Goal: Information Seeking & Learning: Learn about a topic

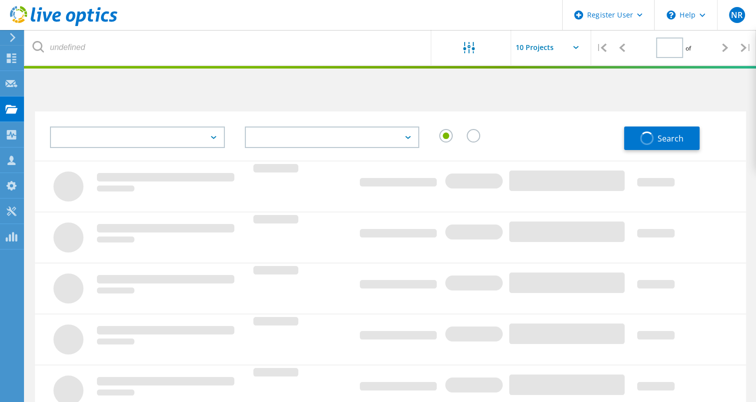
type input "1"
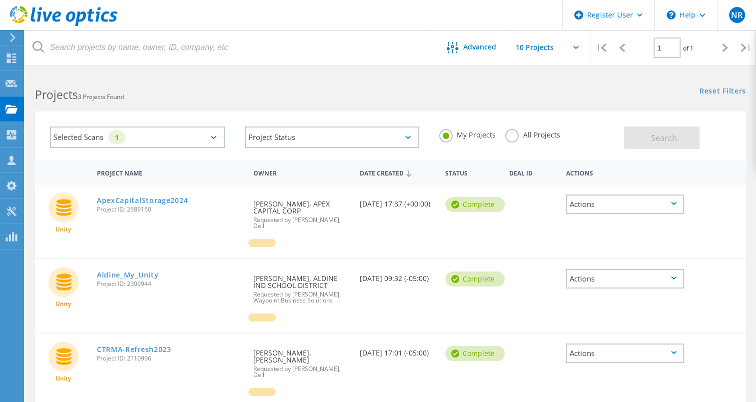
click at [194, 137] on div "Selected Scans 1" at bounding box center [137, 136] width 175 height 21
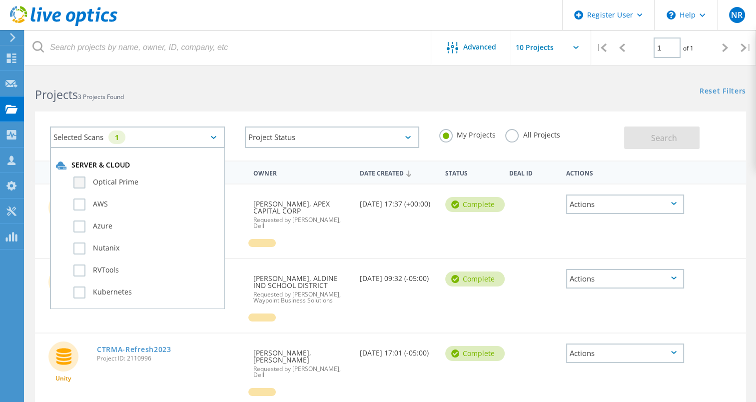
click at [82, 183] on label "Optical Prime" at bounding box center [145, 182] width 145 height 12
click at [0, 0] on input "Optical Prime" at bounding box center [0, 0] width 0 height 0
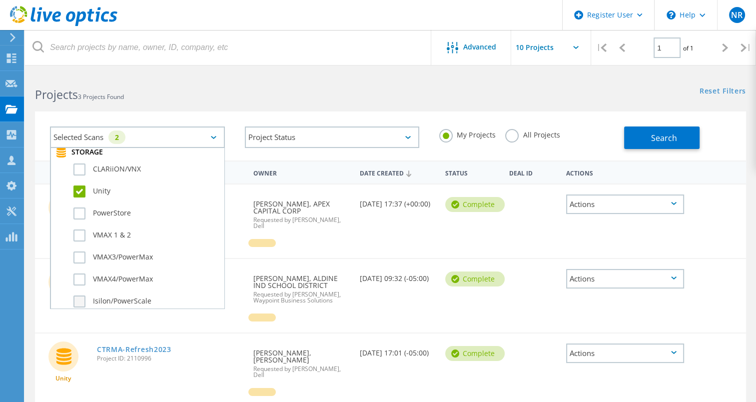
scroll to position [227, 0]
click at [78, 190] on label "Unity" at bounding box center [145, 195] width 145 height 12
click at [0, 0] on input "Unity" at bounding box center [0, 0] width 0 height 0
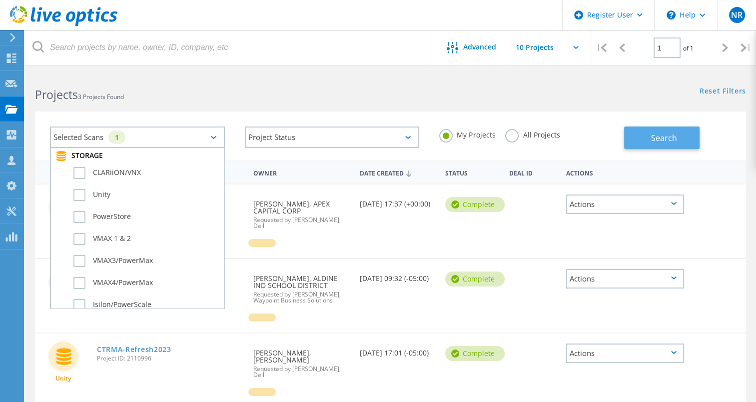
click at [646, 143] on button "Search" at bounding box center [661, 137] width 75 height 22
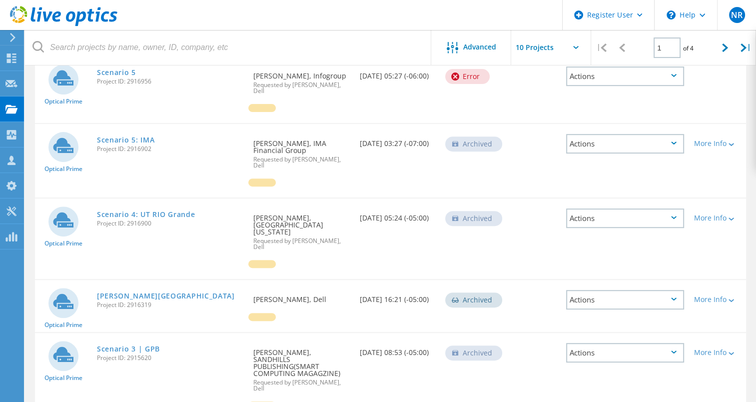
scroll to position [338, 0]
click at [161, 292] on link "[PERSON_NAME][GEOGRAPHIC_DATA]" at bounding box center [166, 295] width 138 height 7
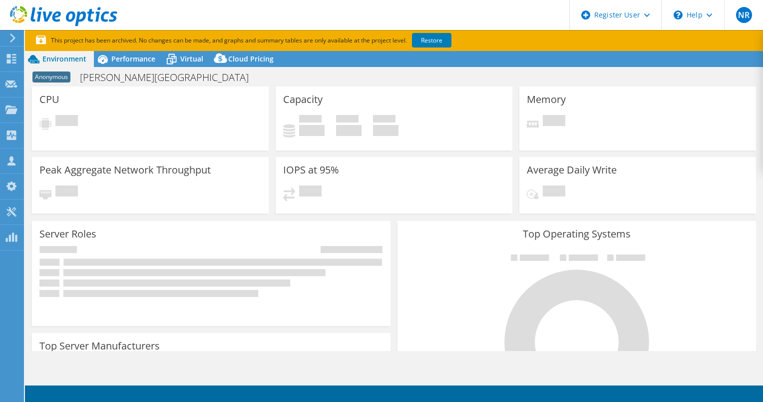
select select "USD"
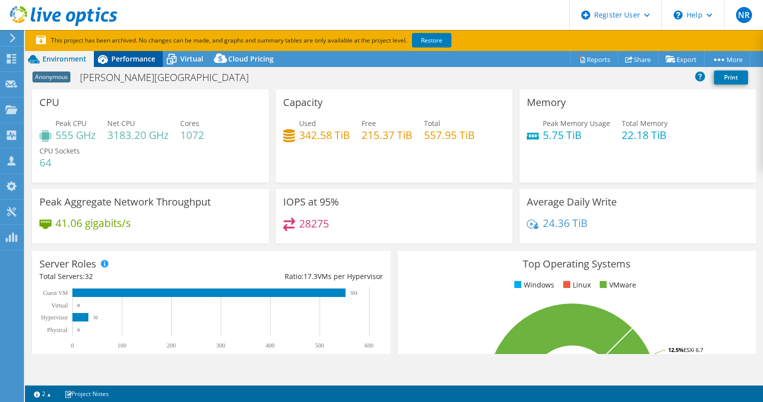
click at [131, 65] on div "Performance" at bounding box center [128, 59] width 69 height 16
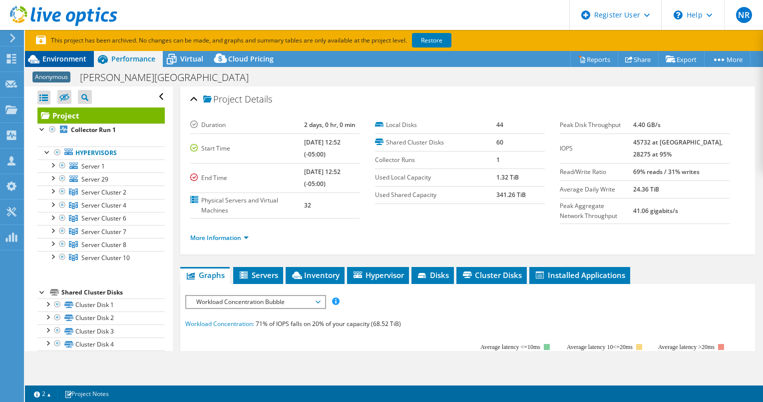
click at [71, 61] on span "Environment" at bounding box center [64, 58] width 44 height 9
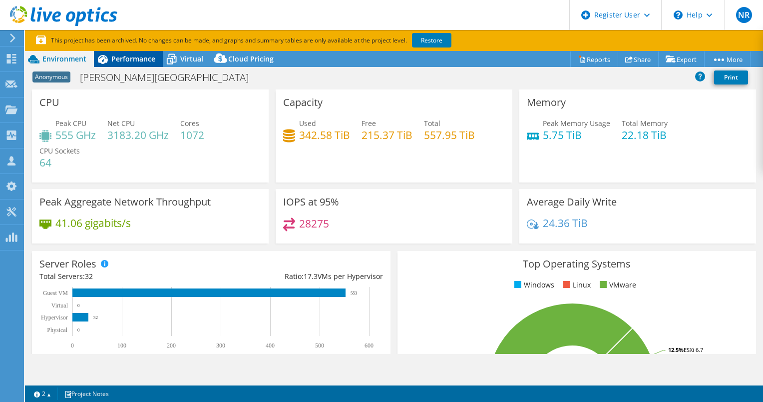
click at [134, 65] on div "Performance" at bounding box center [128, 59] width 69 height 16
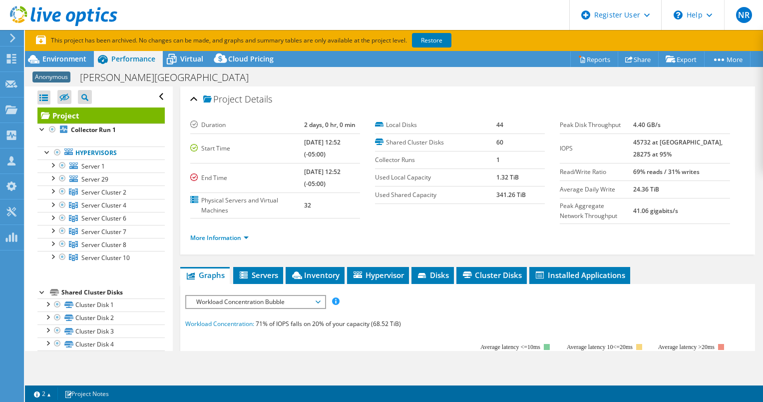
click at [224, 303] on span "Workload Concentration Bubble" at bounding box center [255, 302] width 128 height 12
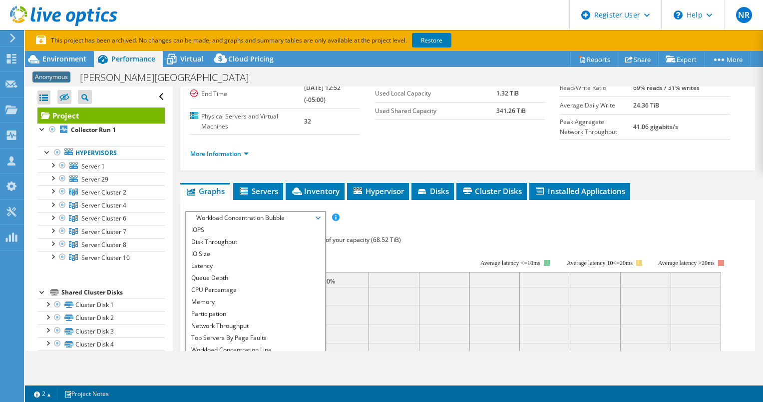
scroll to position [85, 0]
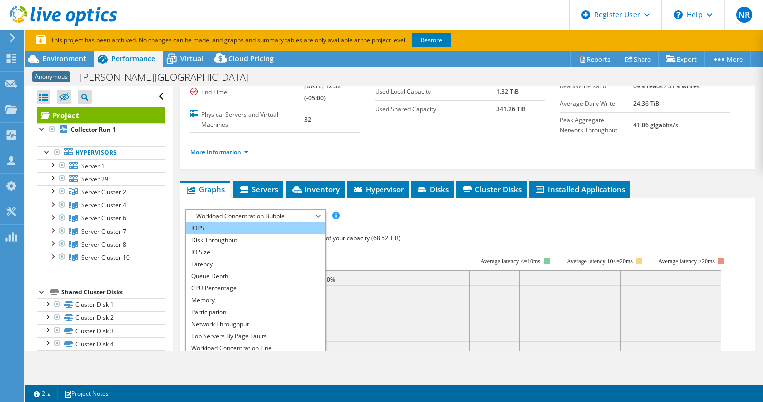
click at [202, 222] on li "IOPS" at bounding box center [255, 228] width 138 height 12
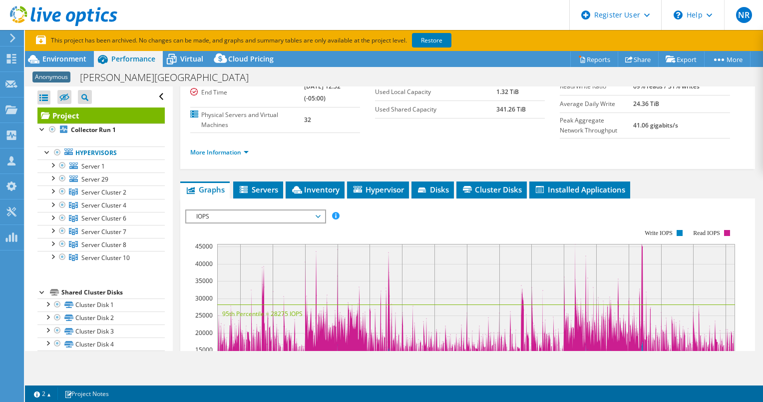
scroll to position [158, 0]
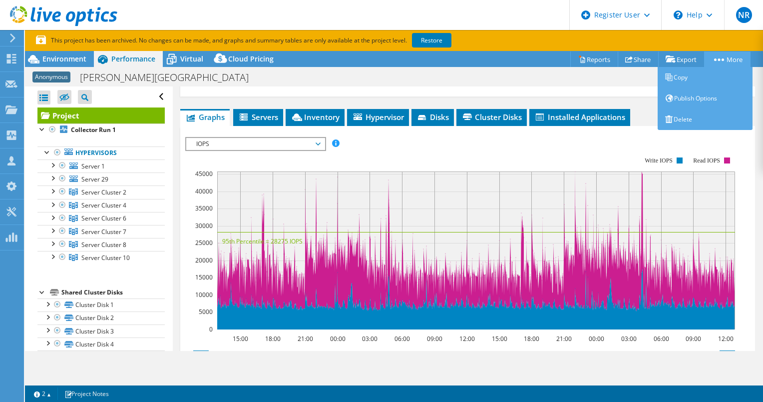
click at [717, 66] on link "More" at bounding box center [727, 58] width 46 height 15
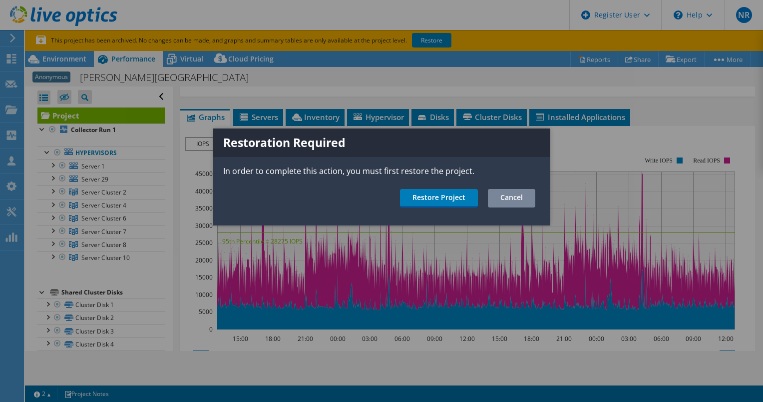
click at [526, 195] on link "Cancel" at bounding box center [511, 198] width 47 height 18
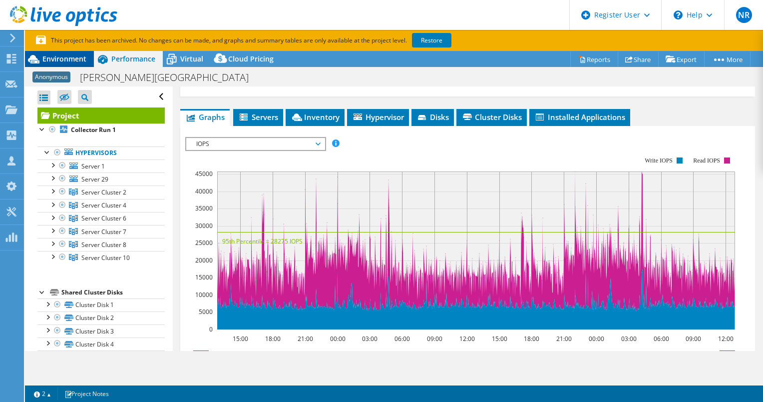
click at [68, 59] on span "Environment" at bounding box center [64, 58] width 44 height 9
